Goal: Find specific page/section: Find specific page/section

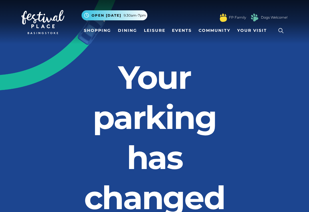
click at [98, 30] on link "Shopping" at bounding box center [98, 30] width 32 height 11
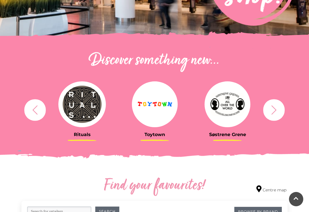
scroll to position [160, 0]
click at [274, 110] on icon "button" at bounding box center [274, 110] width 11 height 11
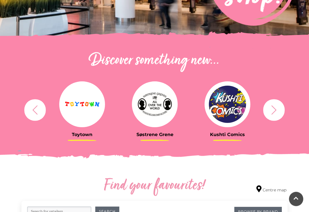
click at [272, 112] on icon "button" at bounding box center [274, 110] width 11 height 11
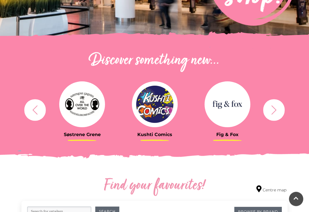
click at [271, 109] on icon "button" at bounding box center [274, 110] width 11 height 11
click at [275, 109] on icon "button" at bounding box center [274, 109] width 5 height 9
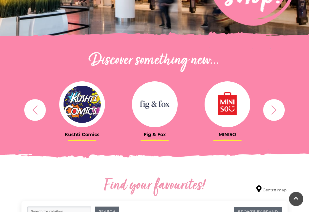
click at [275, 108] on icon "button" at bounding box center [274, 109] width 5 height 9
click at [273, 113] on icon "button" at bounding box center [274, 109] width 5 height 9
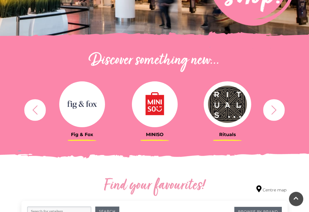
click at [274, 113] on icon "button" at bounding box center [274, 110] width 11 height 11
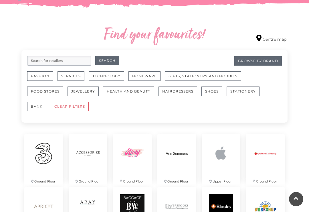
scroll to position [312, 0]
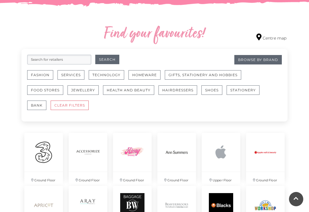
click at [245, 87] on button "Stationery" at bounding box center [243, 89] width 33 height 9
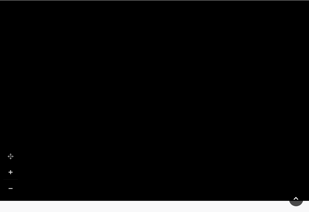
scroll to position [388, 0]
